Goal: Task Accomplishment & Management: Manage account settings

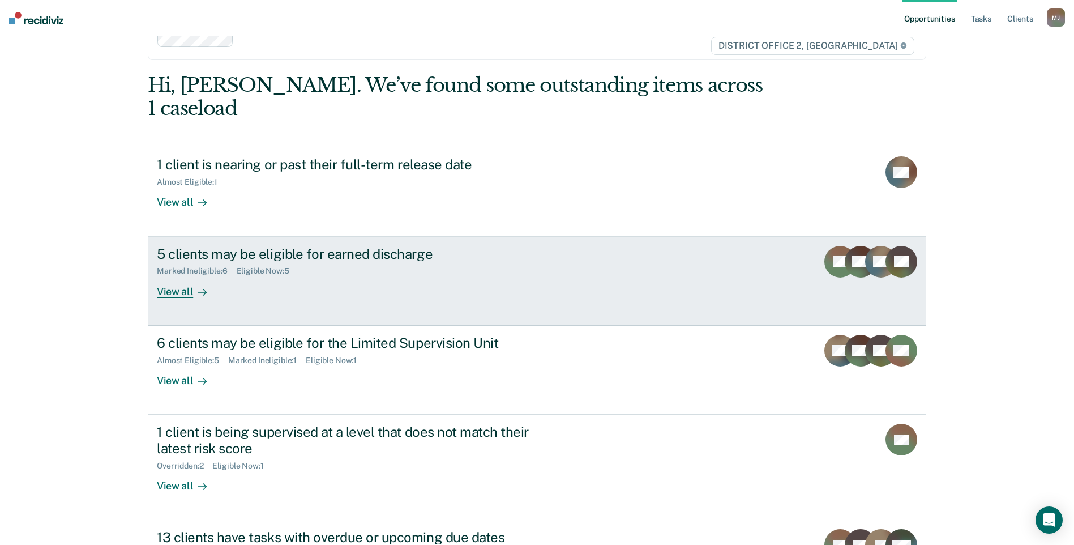
scroll to position [57, 0]
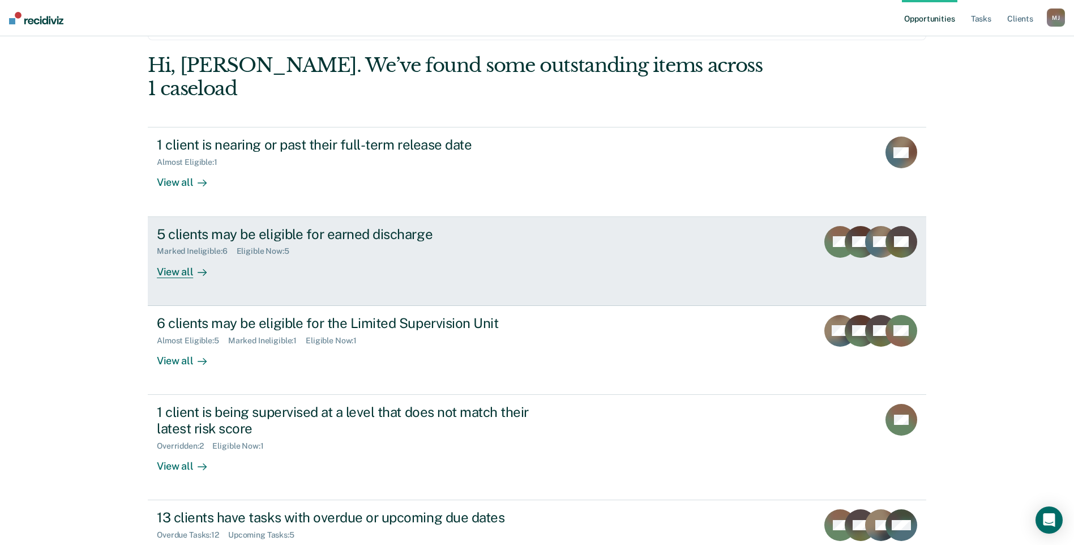
click at [247, 246] on div "Eligible Now : 5" at bounding box center [268, 251] width 62 height 10
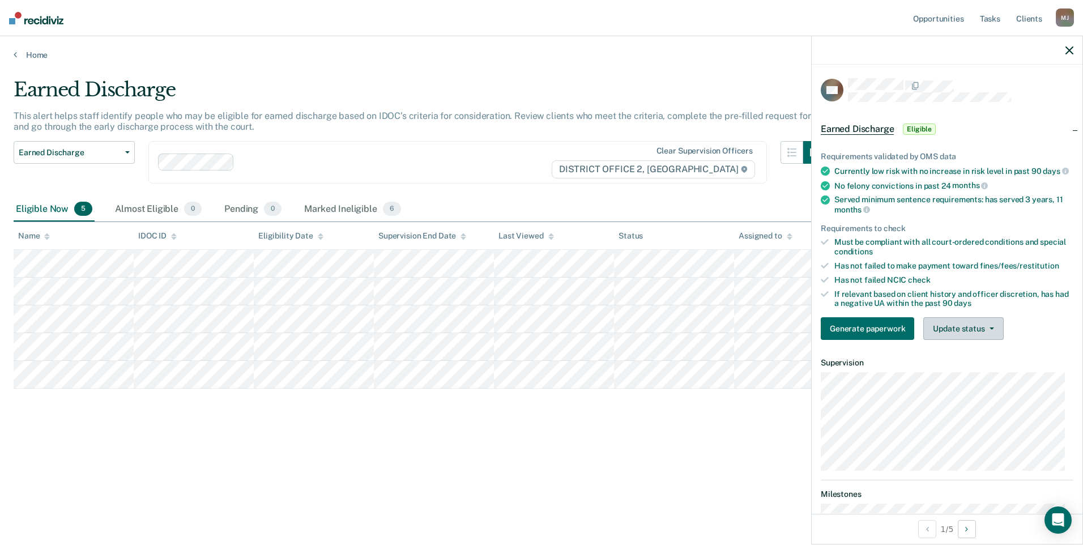
click at [995, 336] on button "Update status" at bounding box center [963, 328] width 80 height 23
click at [959, 391] on article "LW Earned Discharge Eligible Requirements validated by OMS data Currently low r…" at bounding box center [947, 462] width 253 height 768
click at [975, 338] on button "Update status" at bounding box center [963, 328] width 80 height 23
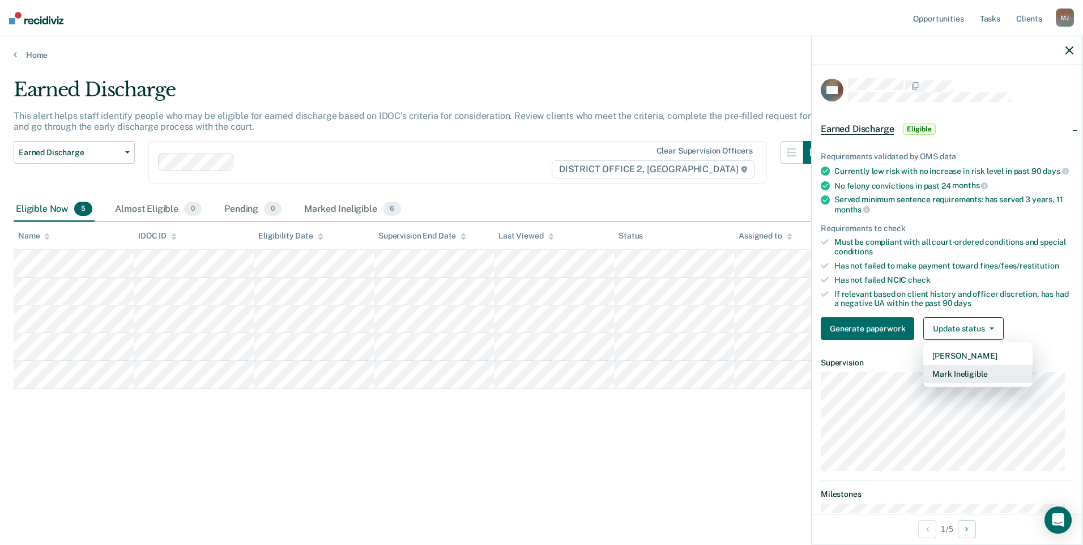
click at [958, 383] on button "Mark Ineligible" at bounding box center [977, 374] width 109 height 18
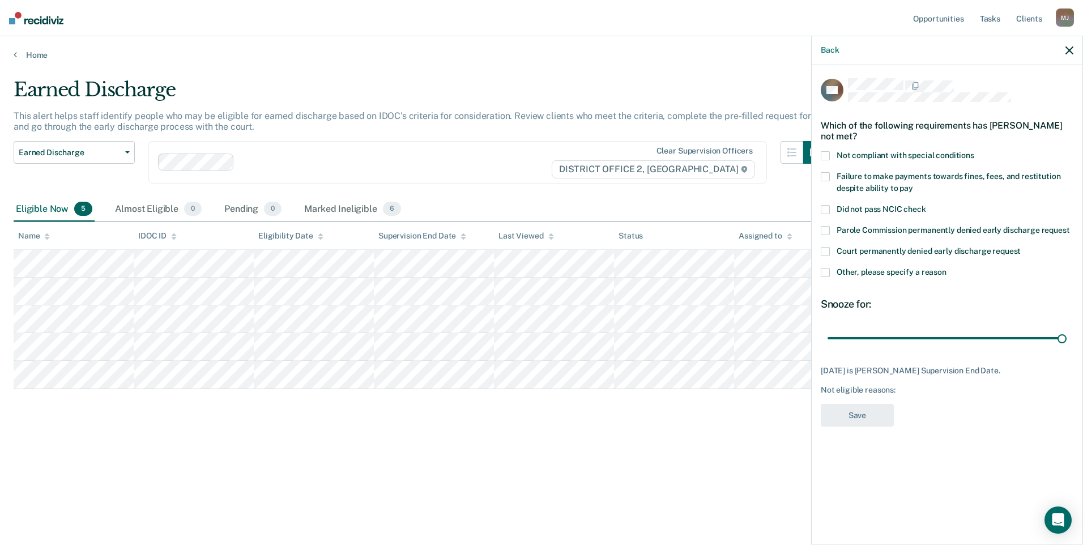
click at [823, 269] on span at bounding box center [825, 272] width 9 height 9
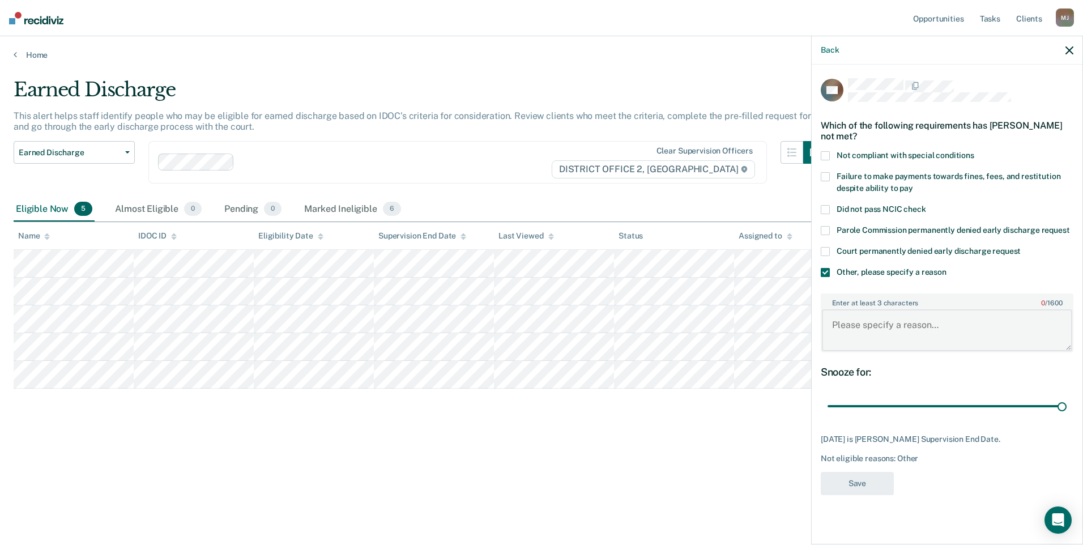
click at [862, 316] on textarea "Enter at least 3 characters 0 / 1600" at bounding box center [947, 330] width 250 height 42
click at [976, 322] on textarea "[PERSON_NAME] is a participant in CWC MHC" at bounding box center [947, 330] width 250 height 42
type textarea "[PERSON_NAME] is a participant in CWC MHC"
click at [868, 477] on button "Save" at bounding box center [857, 483] width 73 height 23
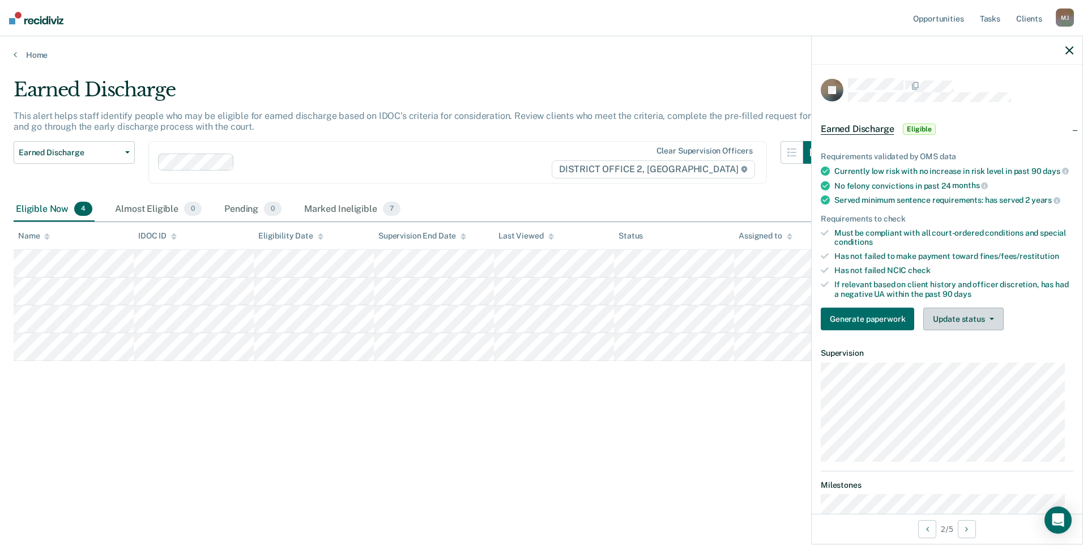
click at [976, 327] on button "Update status" at bounding box center [963, 318] width 80 height 23
click at [977, 372] on button "Mark Ineligible" at bounding box center [977, 364] width 109 height 18
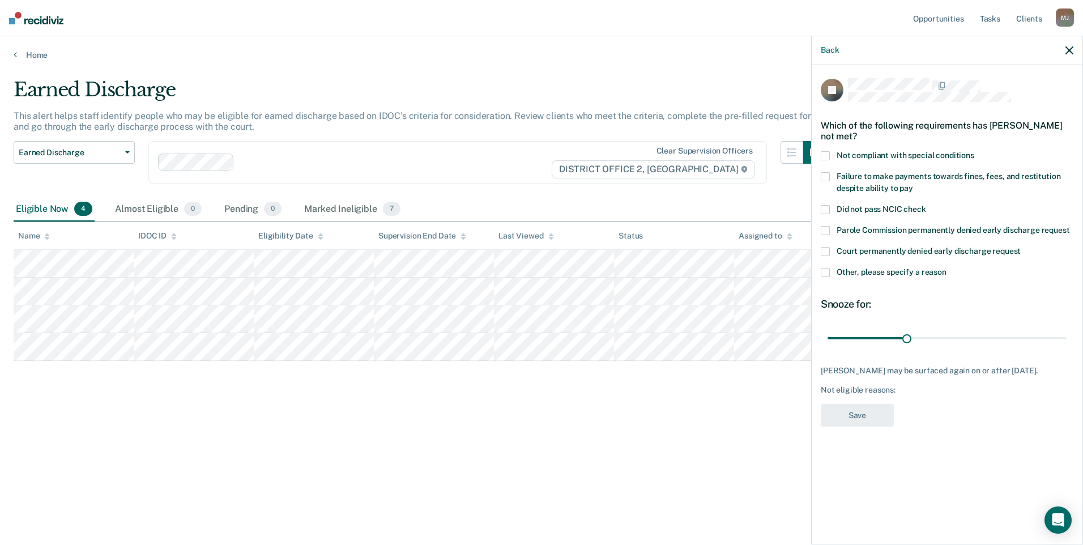
click at [826, 270] on span at bounding box center [825, 272] width 9 height 9
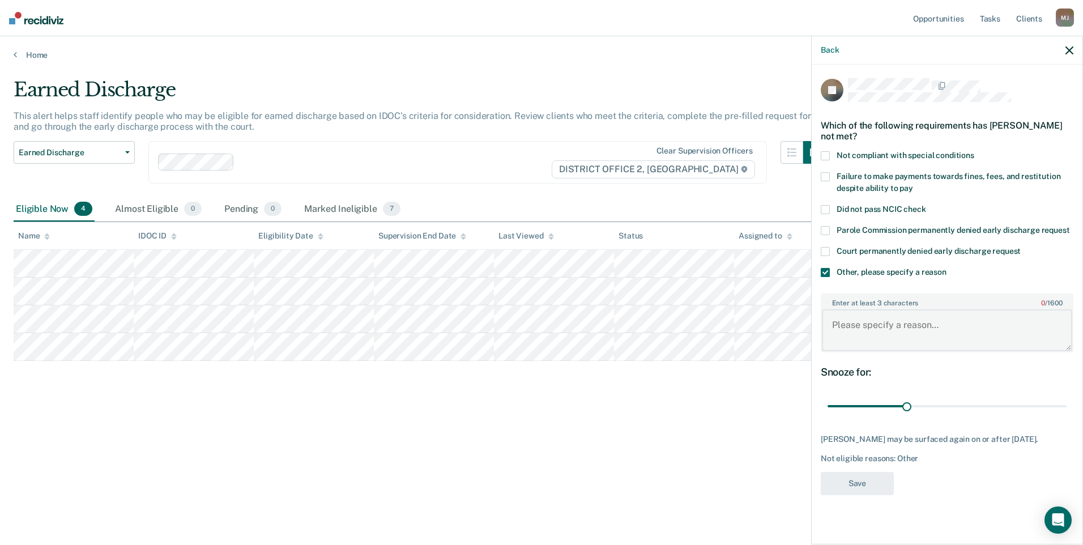
click at [896, 324] on textarea "Enter at least 3 characters 0 / 1600" at bounding box center [947, 330] width 250 height 42
type textarea "S"
type textarea "Charged with Rape and is an SO"
drag, startPoint x: 908, startPoint y: 407, endPoint x: 995, endPoint y: 430, distance: 89.5
type input "90"
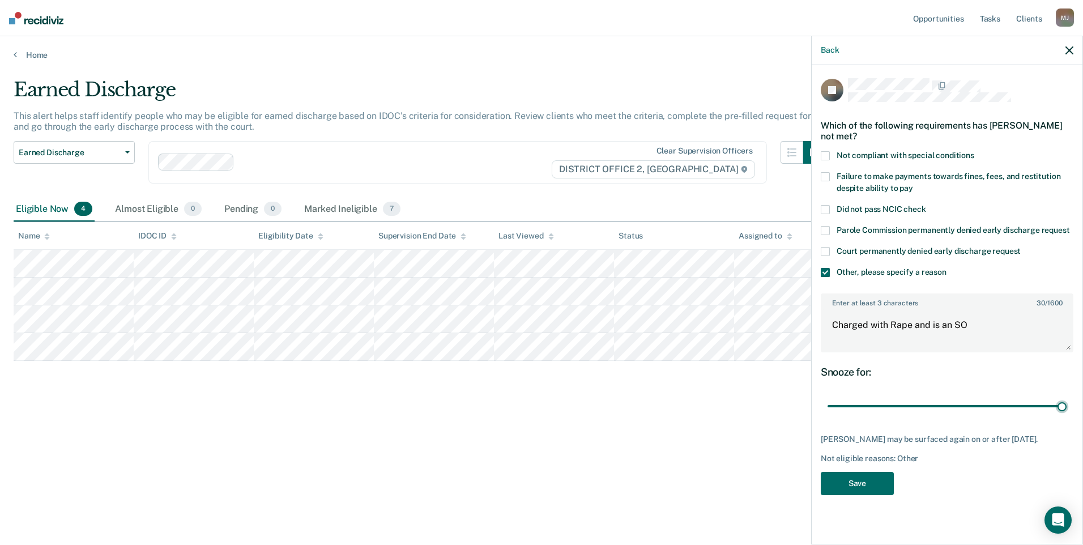
click at [1066, 416] on input "range" at bounding box center [946, 406] width 239 height 20
click at [868, 490] on button "Save" at bounding box center [857, 483] width 73 height 23
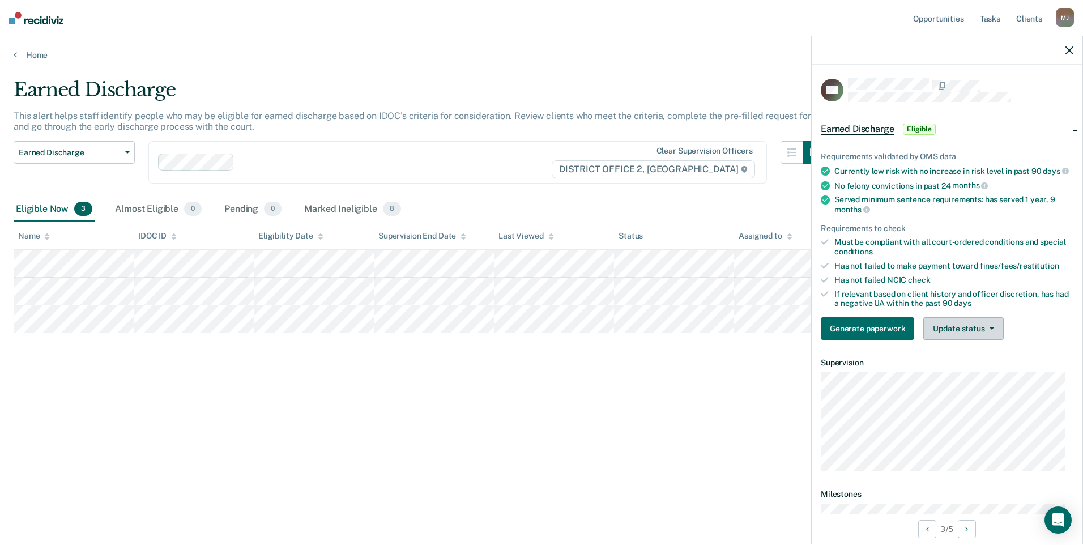
click at [960, 336] on button "Update status" at bounding box center [963, 328] width 80 height 23
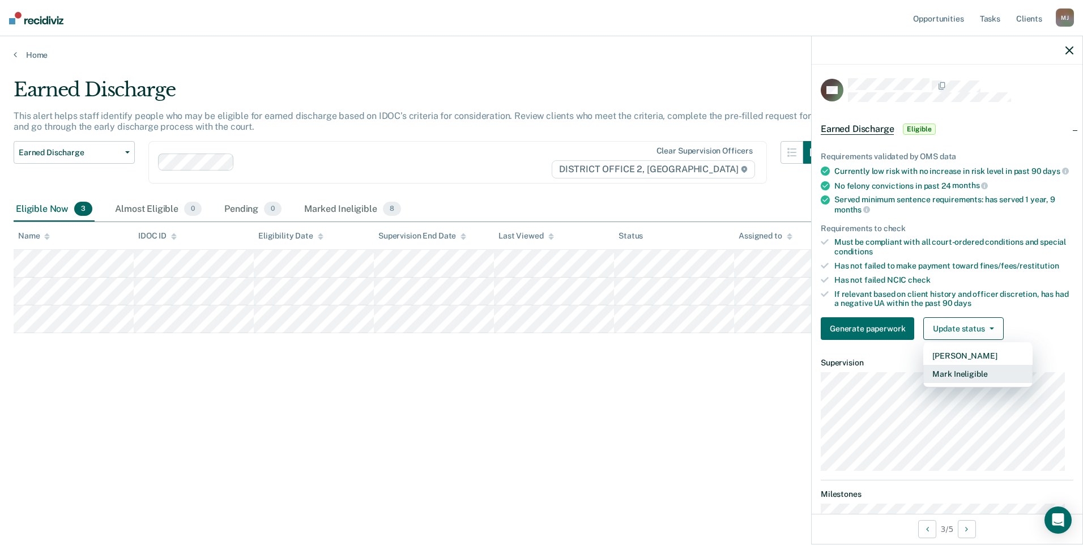
click at [968, 383] on button "Mark Ineligible" at bounding box center [977, 374] width 109 height 18
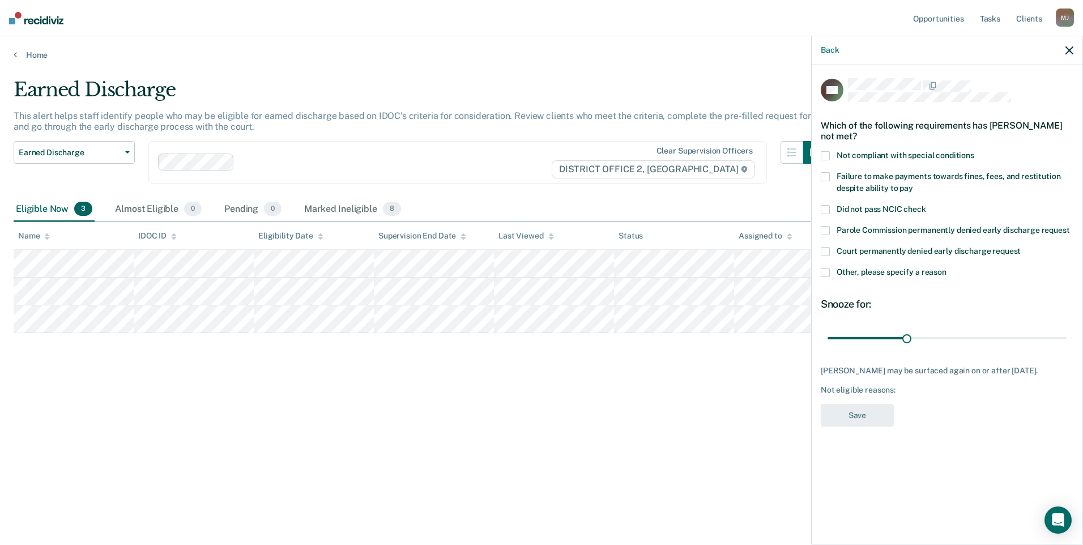
click at [826, 177] on span at bounding box center [825, 176] width 9 height 9
drag, startPoint x: 911, startPoint y: 336, endPoint x: 1081, endPoint y: 340, distance: 170.5
type input "90"
click at [1066, 336] on input "range" at bounding box center [946, 338] width 239 height 20
click at [849, 425] on button "Save" at bounding box center [857, 415] width 73 height 23
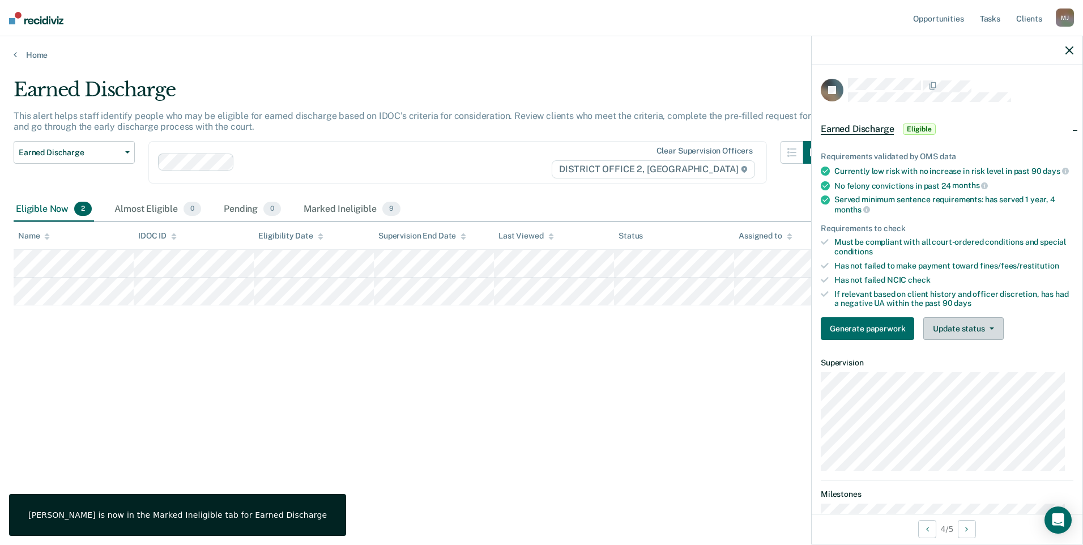
click at [971, 340] on button "Update status" at bounding box center [963, 328] width 80 height 23
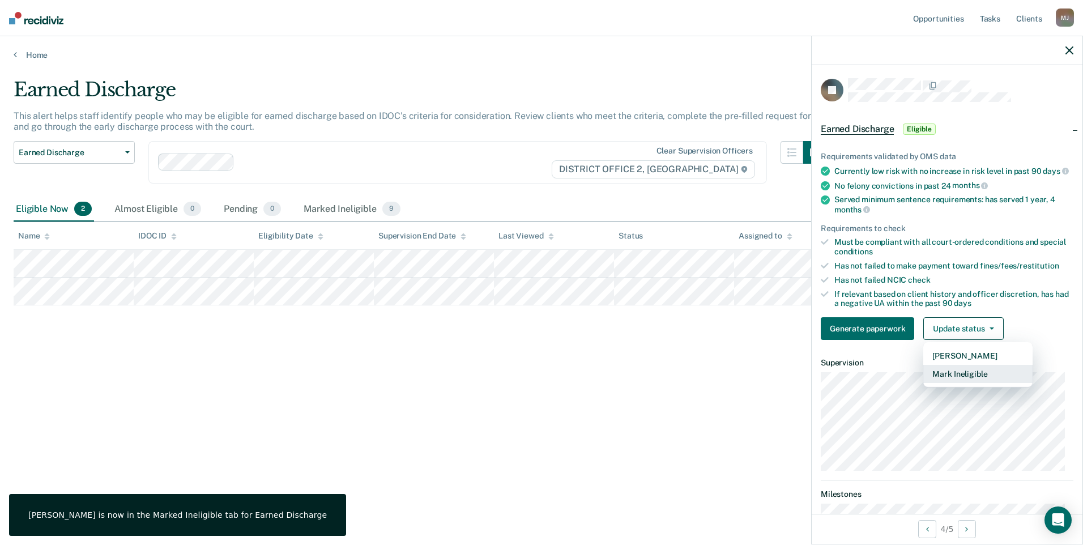
click at [969, 381] on button "Mark Ineligible" at bounding box center [977, 374] width 109 height 18
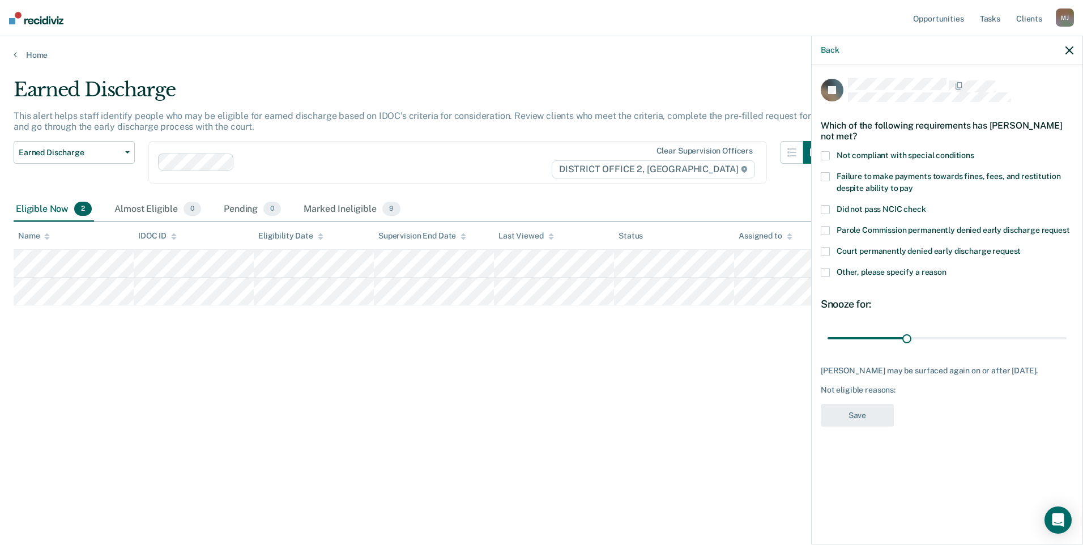
click at [828, 153] on span at bounding box center [825, 155] width 9 height 9
drag, startPoint x: 826, startPoint y: 175, endPoint x: 843, endPoint y: 186, distance: 20.1
click at [827, 175] on span at bounding box center [825, 176] width 9 height 9
drag, startPoint x: 906, startPoint y: 336, endPoint x: 1079, endPoint y: 374, distance: 176.8
type input "90"
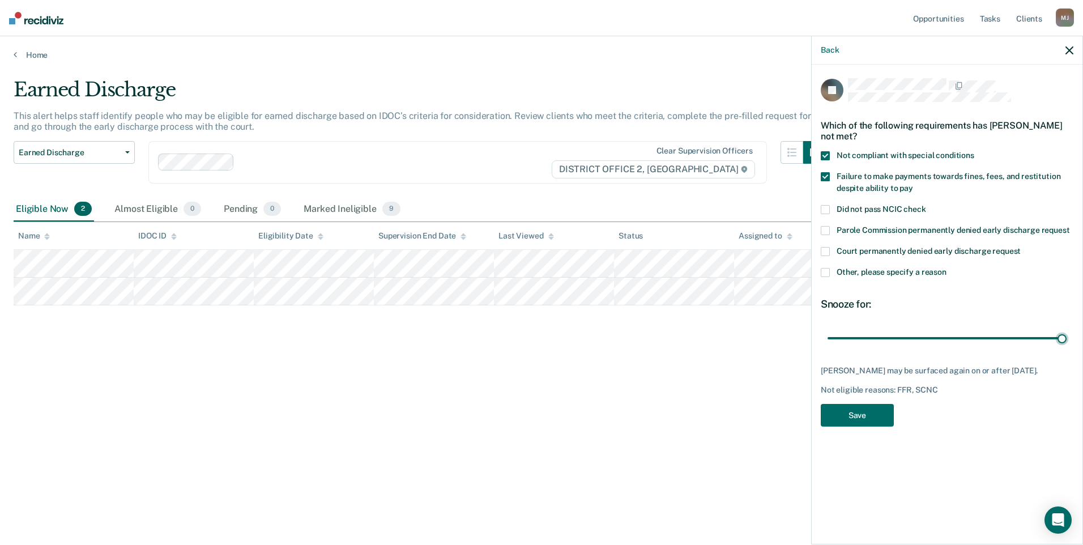
click at [1066, 348] on input "range" at bounding box center [946, 338] width 239 height 20
click at [866, 424] on button "Save" at bounding box center [857, 415] width 73 height 23
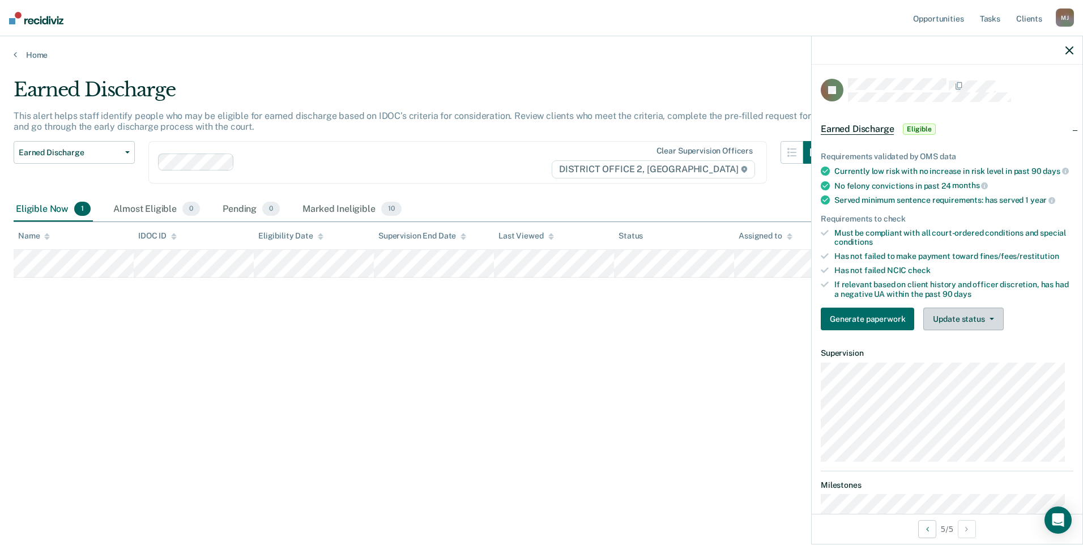
click at [980, 330] on button "Update status" at bounding box center [963, 318] width 80 height 23
click at [946, 367] on button "Mark Ineligible" at bounding box center [977, 364] width 109 height 18
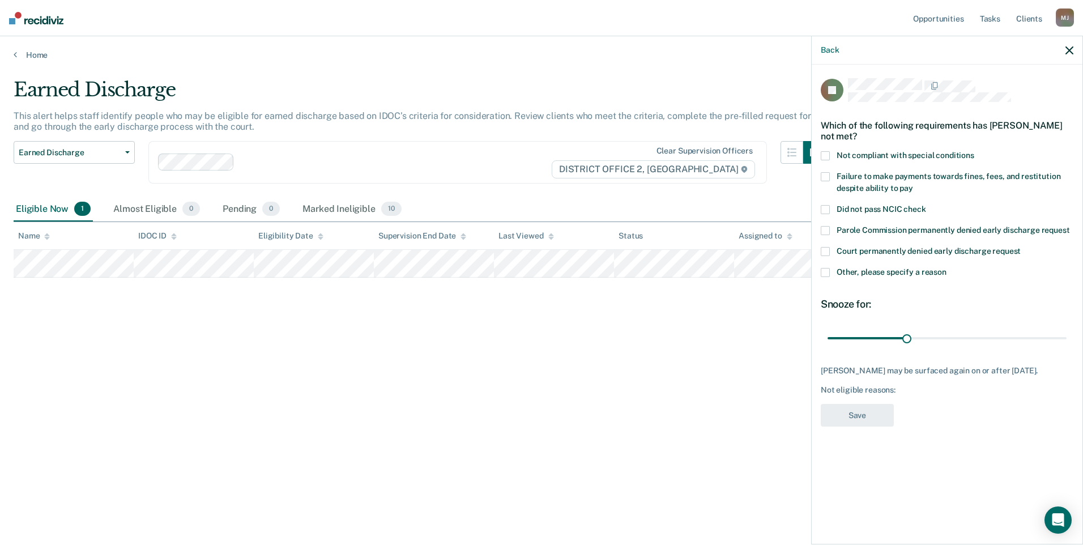
drag, startPoint x: 826, startPoint y: 154, endPoint x: 833, endPoint y: 180, distance: 26.5
click at [825, 155] on span at bounding box center [825, 155] width 9 height 9
drag, startPoint x: 909, startPoint y: 338, endPoint x: 985, endPoint y: 342, distance: 76.0
type input "60"
click at [985, 342] on input "range" at bounding box center [946, 338] width 239 height 20
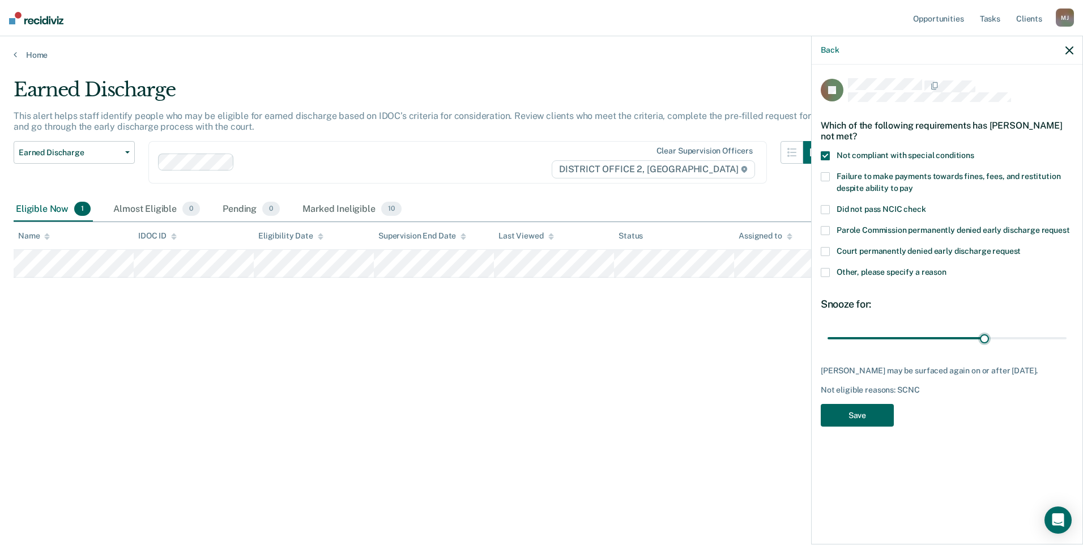
click at [876, 404] on button "Save" at bounding box center [857, 415] width 73 height 23
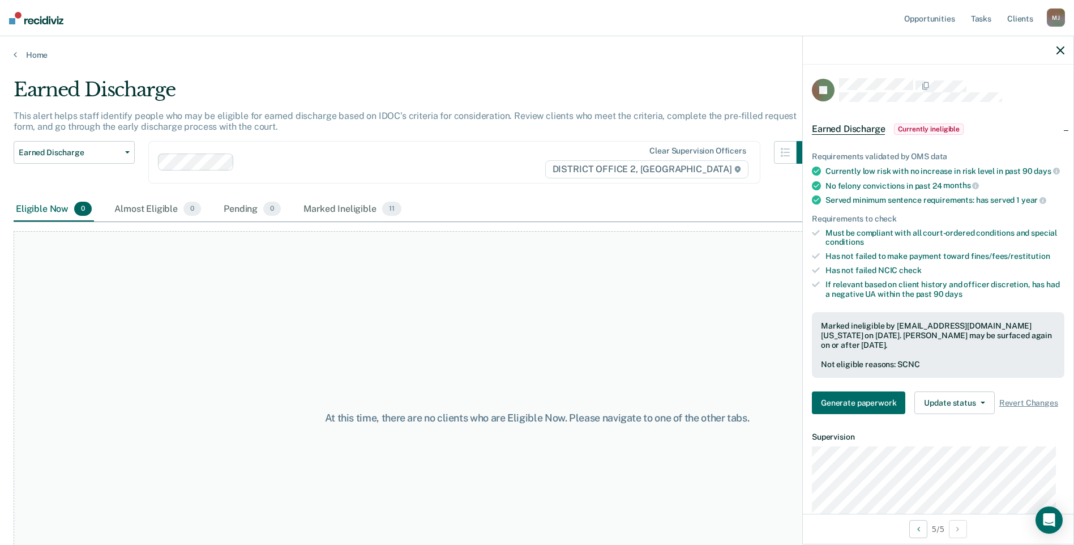
click at [1065, 46] on div at bounding box center [938, 50] width 271 height 28
click at [1063, 49] on icon "button" at bounding box center [1061, 50] width 8 height 8
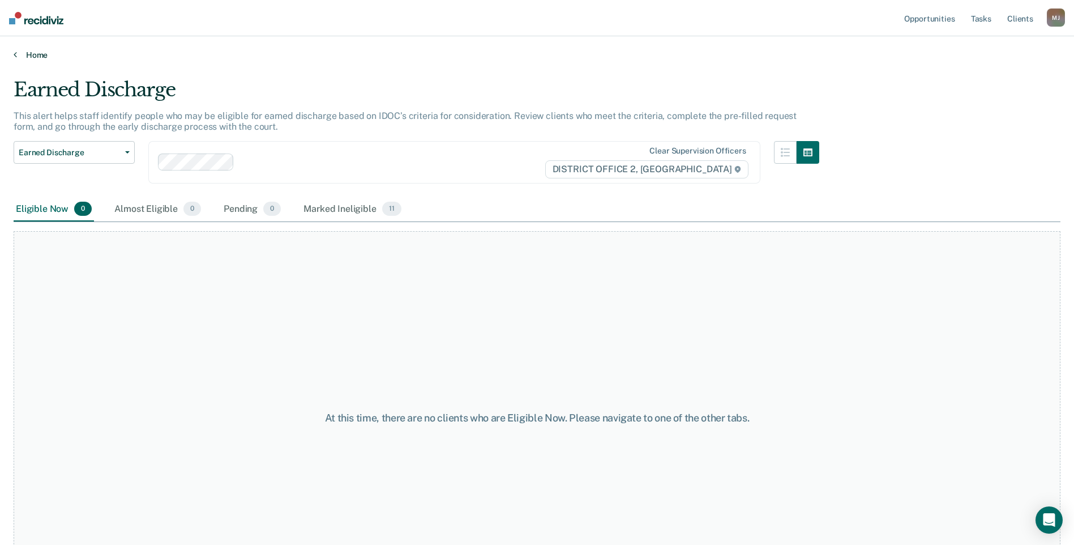
click at [31, 58] on link "Home" at bounding box center [537, 55] width 1047 height 10
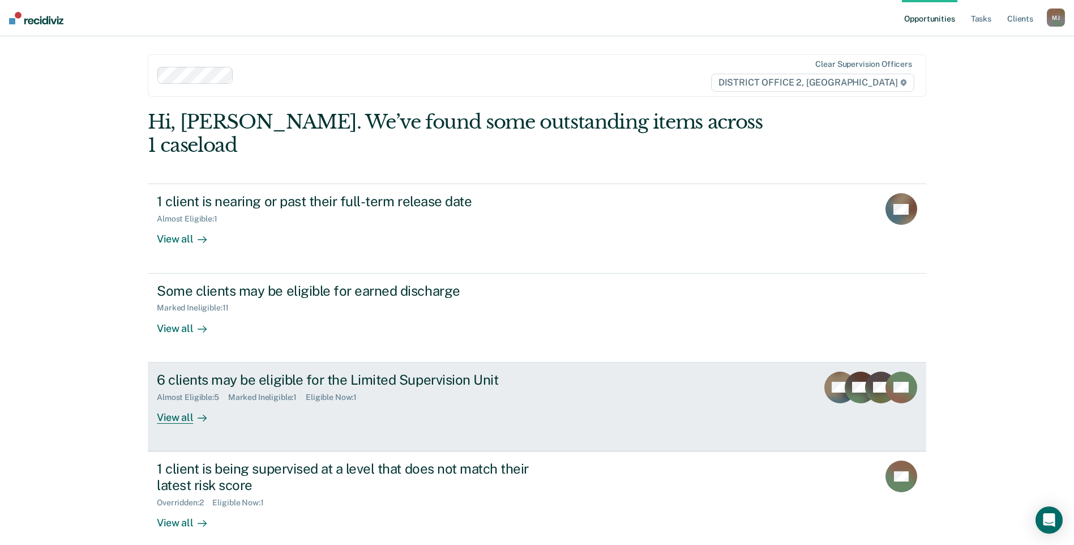
click at [374, 388] on div "6 clients may be eligible for the Limited Supervision Unit Almost Eligible : 5 …" at bounding box center [369, 397] width 425 height 52
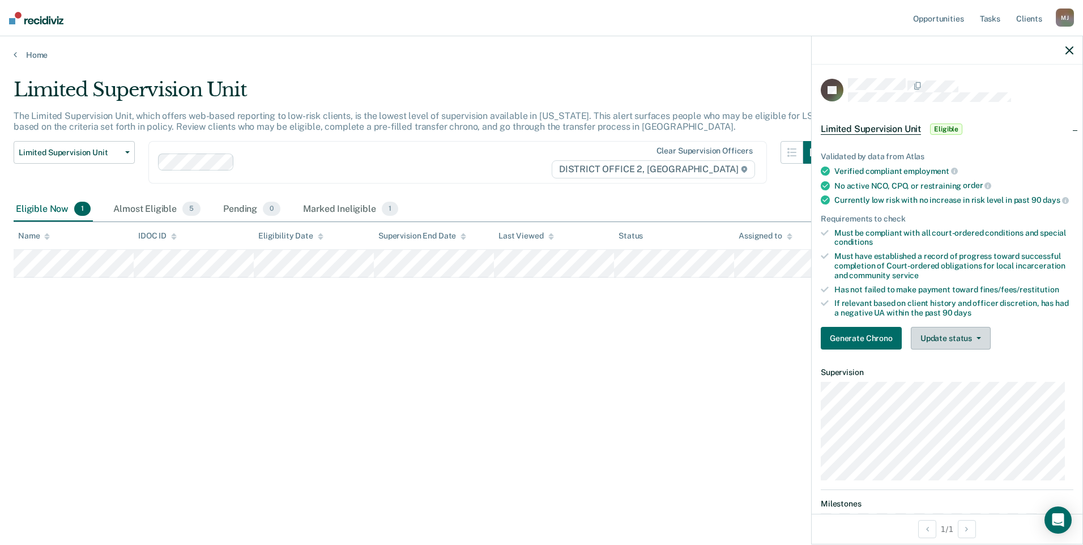
click at [942, 349] on button "Update status" at bounding box center [951, 338] width 80 height 23
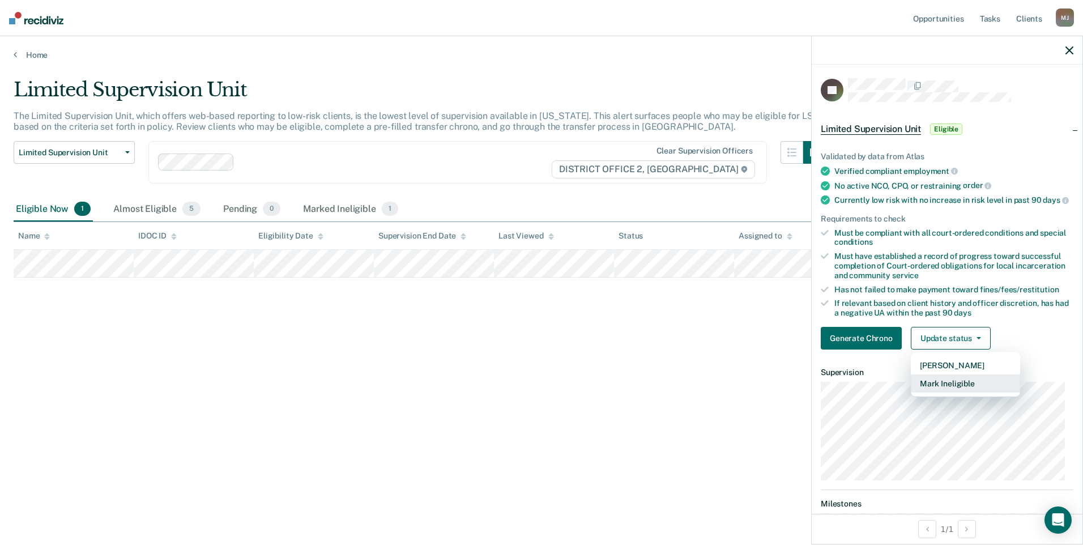
click at [953, 391] on button "Mark Ineligible" at bounding box center [965, 383] width 109 height 18
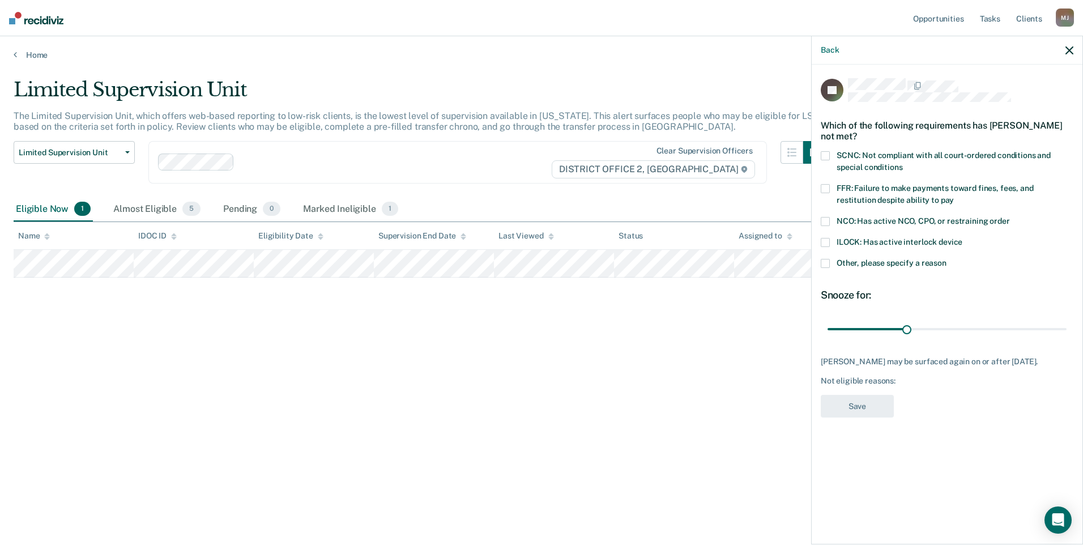
click at [829, 186] on span at bounding box center [825, 188] width 9 height 9
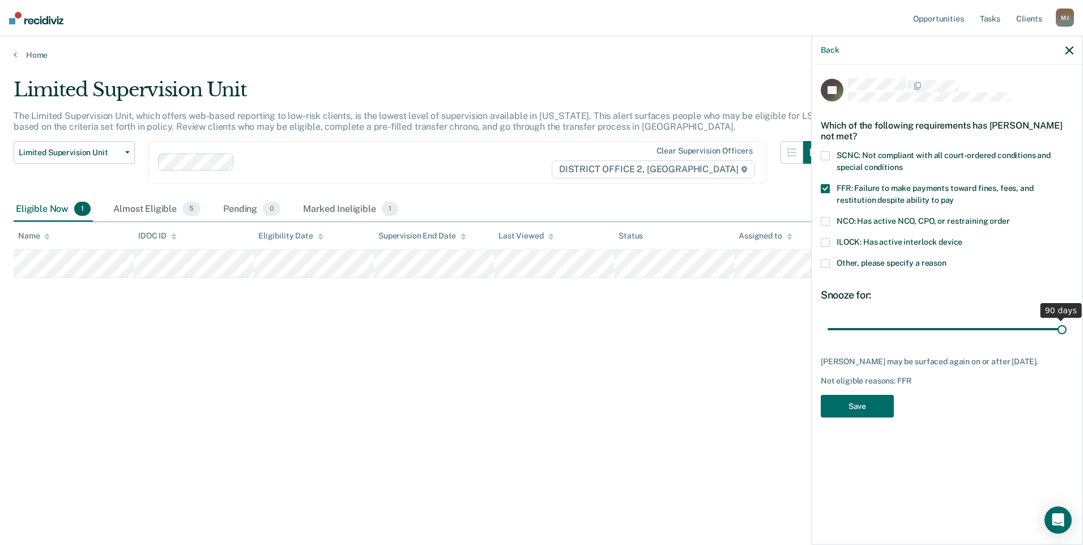
drag, startPoint x: 904, startPoint y: 331, endPoint x: 1084, endPoint y: 325, distance: 180.2
type input "90"
click at [1066, 325] on input "range" at bounding box center [946, 329] width 239 height 20
click at [867, 405] on button "Save" at bounding box center [857, 406] width 73 height 23
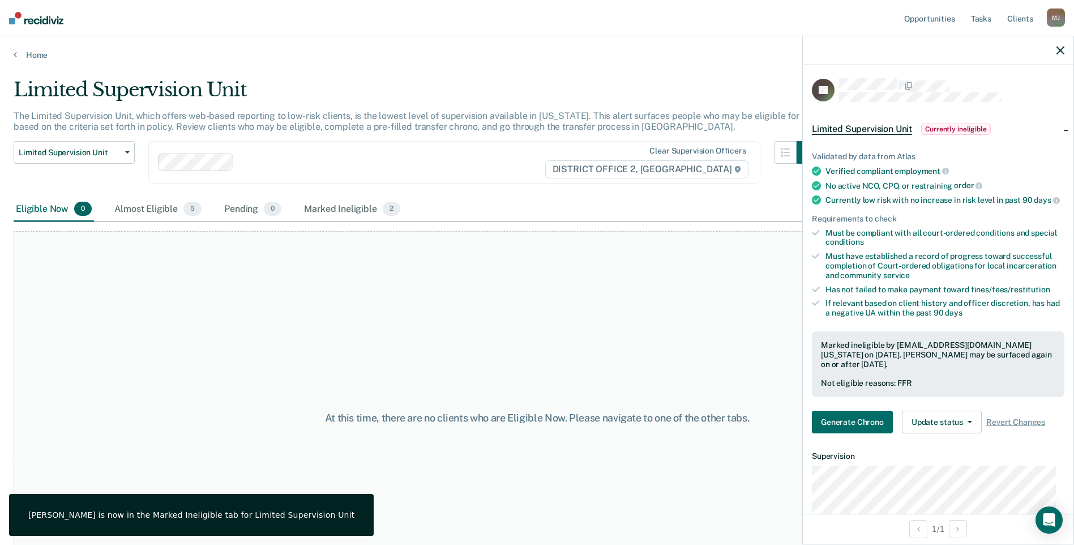
drag, startPoint x: 1060, startPoint y: 49, endPoint x: 1046, endPoint y: 62, distance: 19.6
click at [1059, 49] on icon "button" at bounding box center [1061, 50] width 8 height 8
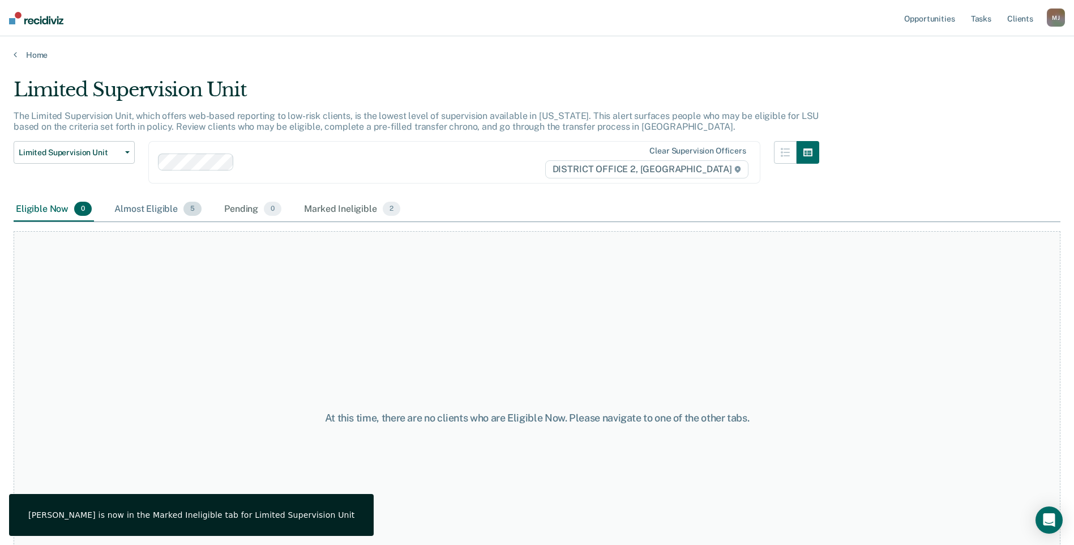
click at [149, 211] on div "Almost Eligible 5" at bounding box center [158, 209] width 92 height 25
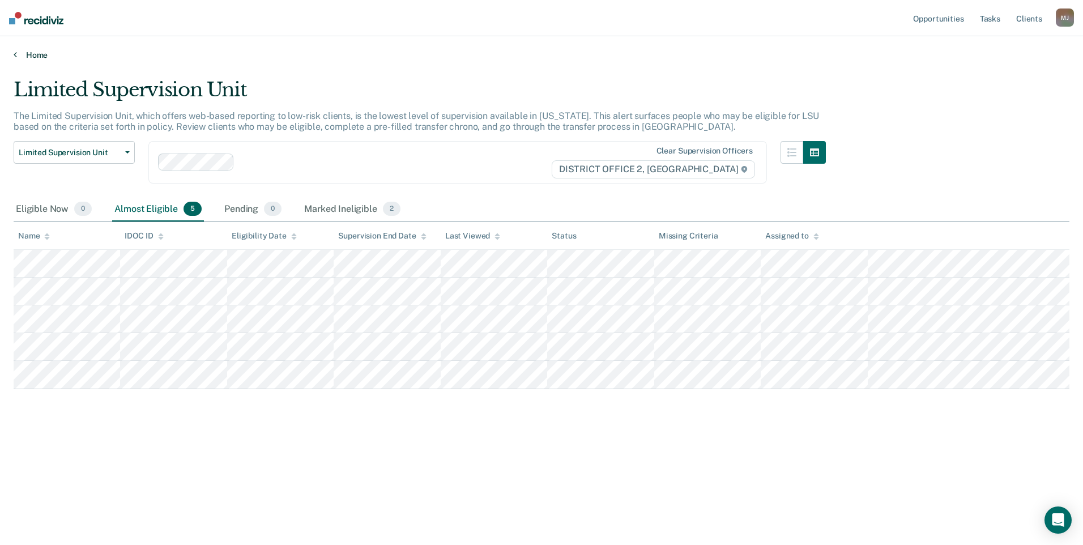
click at [28, 53] on link "Home" at bounding box center [541, 55] width 1055 height 10
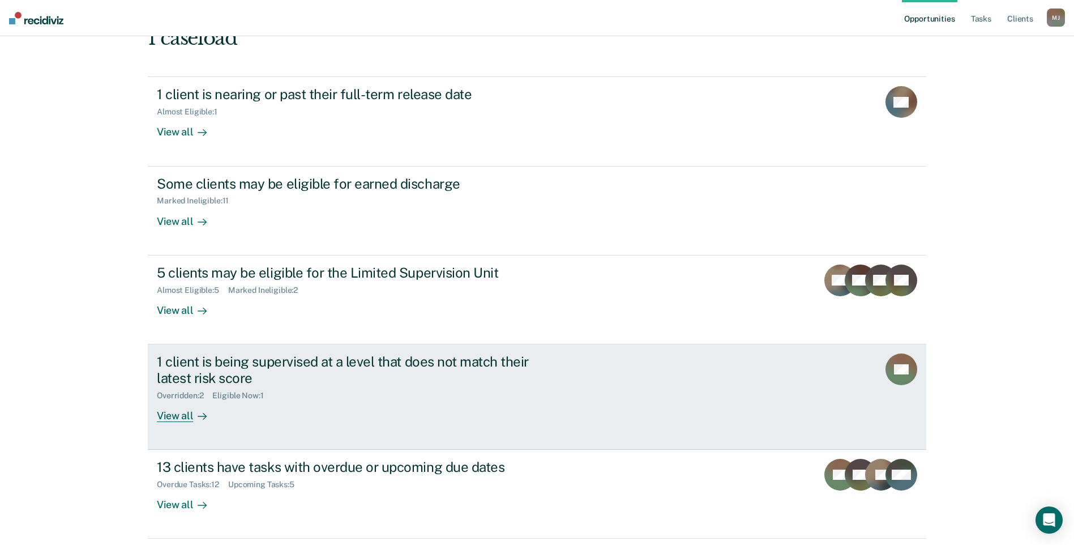
scroll to position [123, 0]
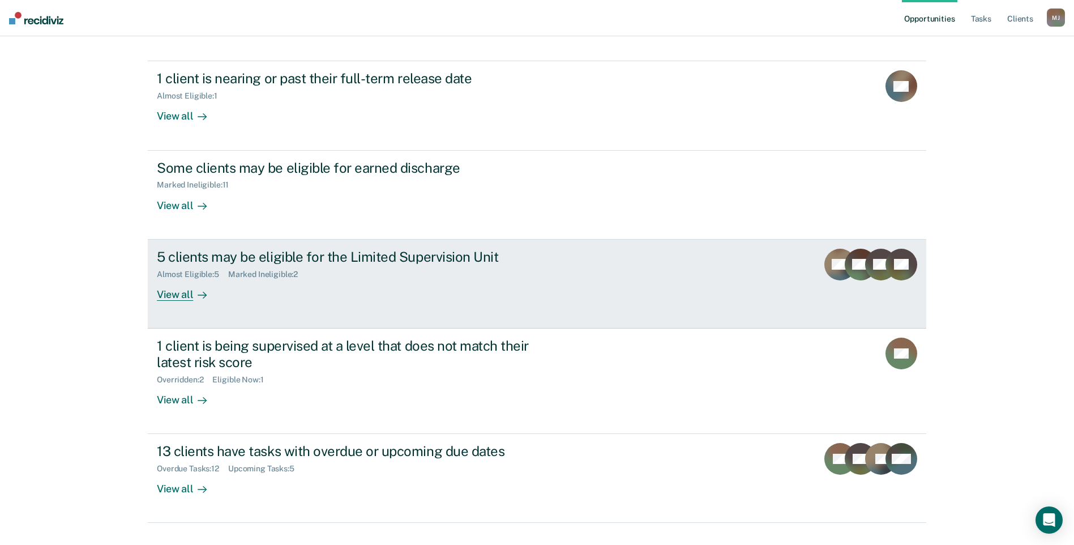
click at [355, 260] on div "5 clients may be eligible for the Limited Supervision Unit Almost Eligible : 5 …" at bounding box center [369, 275] width 425 height 52
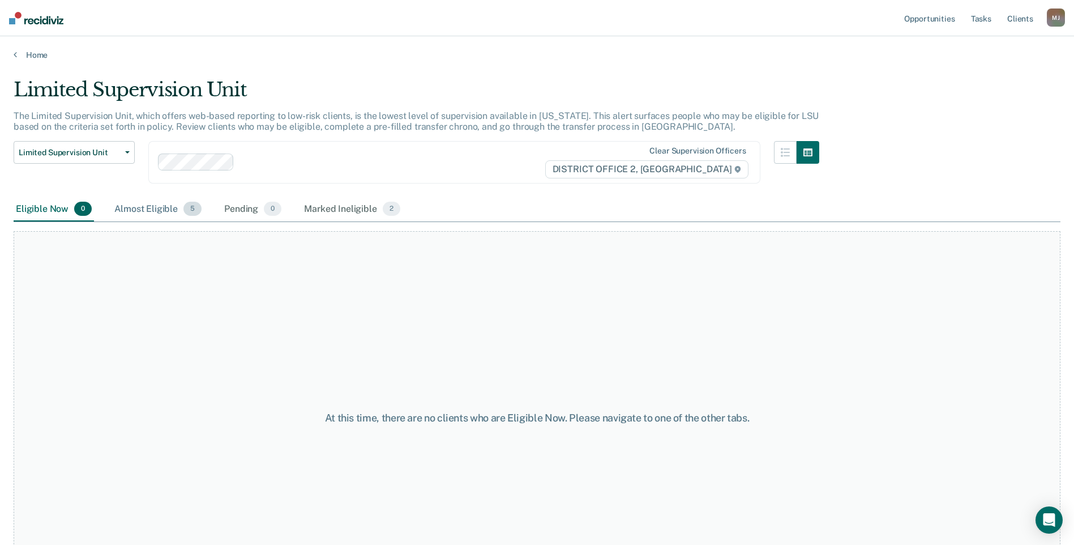
click at [156, 212] on div "Almost Eligible 5" at bounding box center [158, 209] width 92 height 25
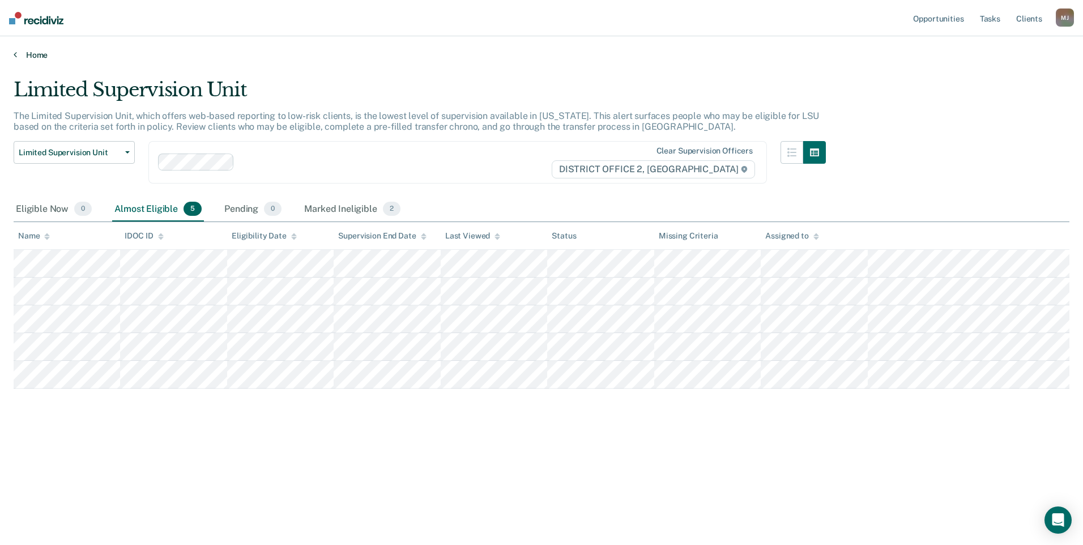
click at [24, 57] on link "Home" at bounding box center [541, 55] width 1055 height 10
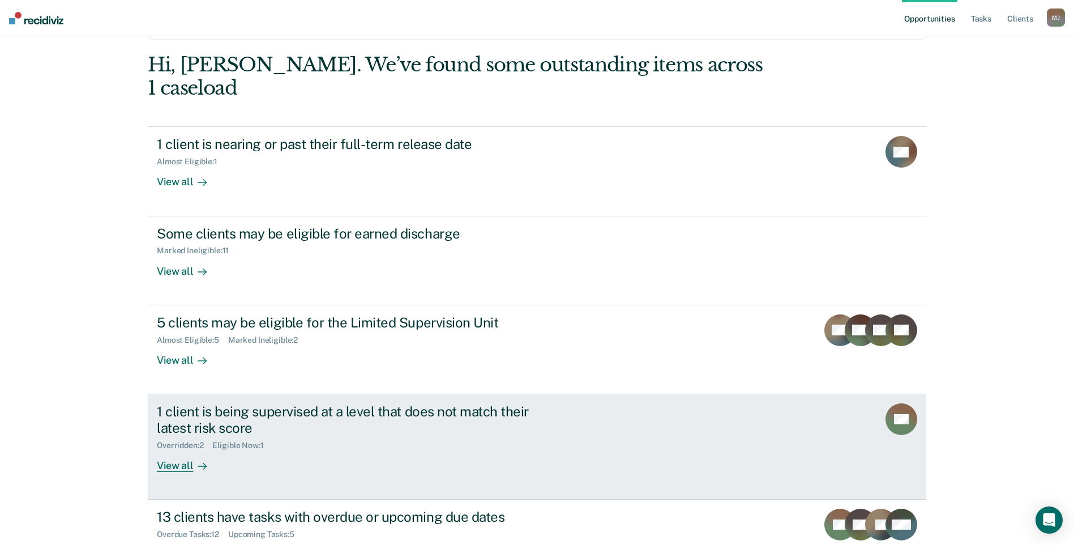
scroll to position [123, 0]
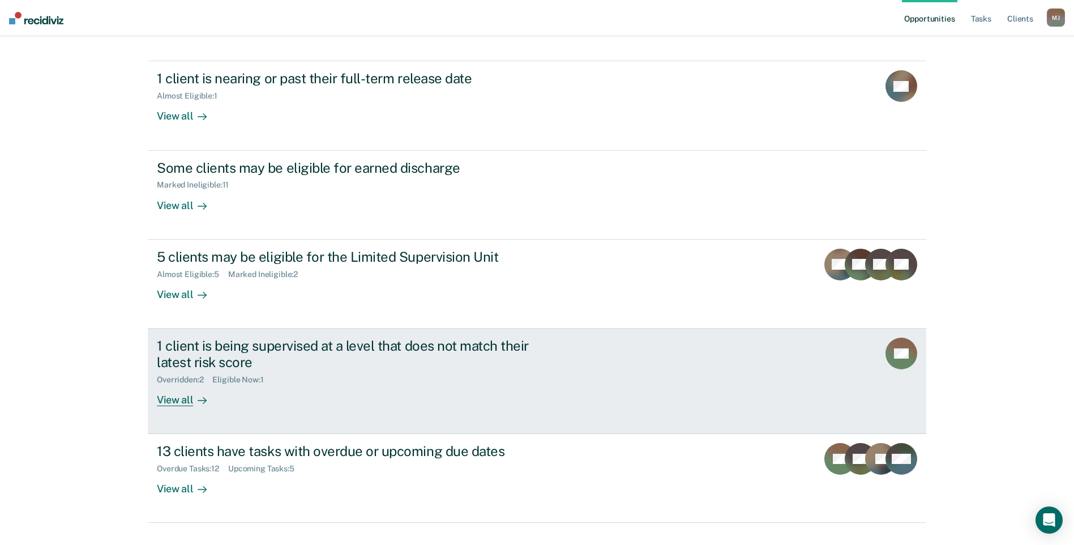
click at [283, 345] on div "1 client is being supervised at a level that does not match their latest risk s…" at bounding box center [356, 353] width 398 height 33
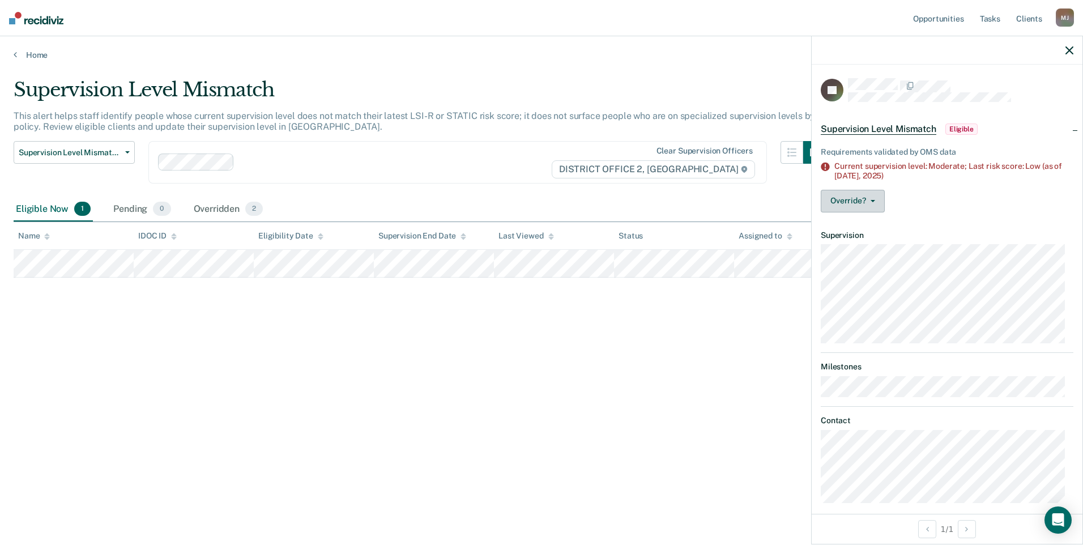
click at [865, 192] on button "Override?" at bounding box center [853, 201] width 64 height 23
click at [882, 242] on button "[PERSON_NAME]" at bounding box center [875, 246] width 109 height 18
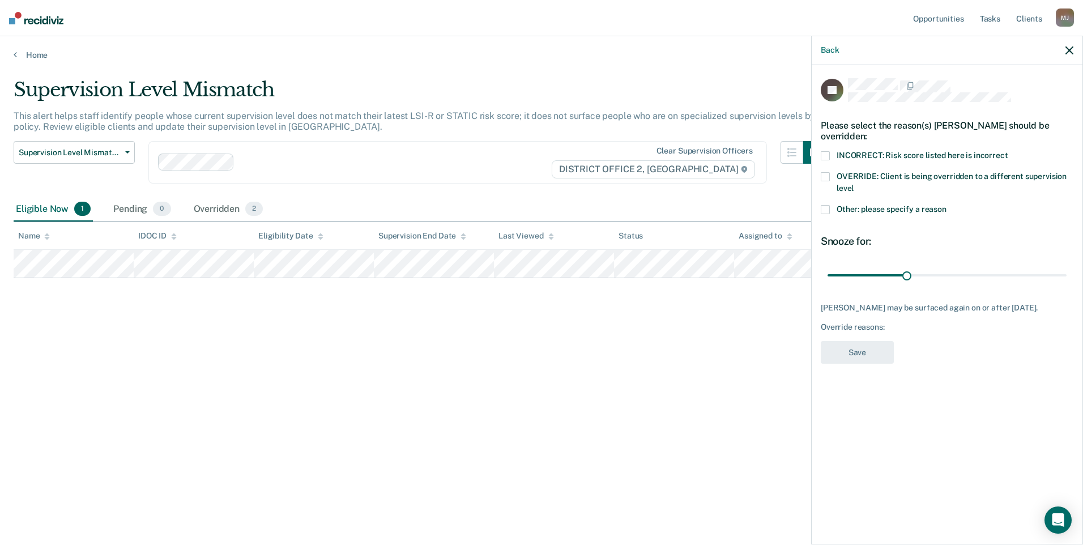
click at [828, 205] on span at bounding box center [825, 209] width 9 height 9
